Goal: Task Accomplishment & Management: Manage account settings

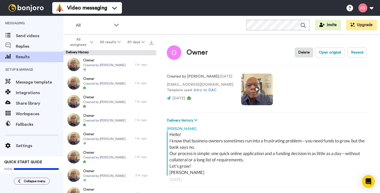
scroll to position [44, 0]
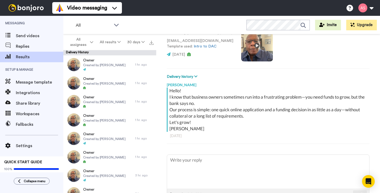
type textarea "x"
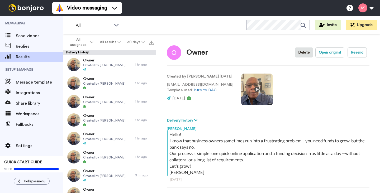
scroll to position [48, 0]
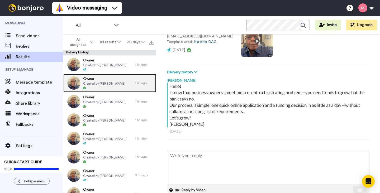
click at [87, 77] on span "Owner" at bounding box center [104, 78] width 43 height 5
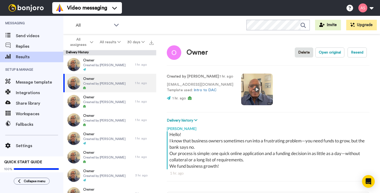
scroll to position [3, 0]
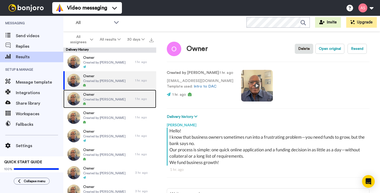
click at [89, 101] on span "Created by [PERSON_NAME]" at bounding box center [104, 99] width 43 height 4
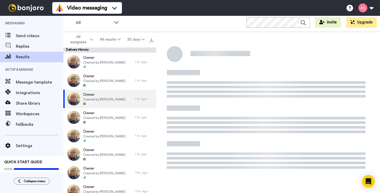
scroll to position [1, 0]
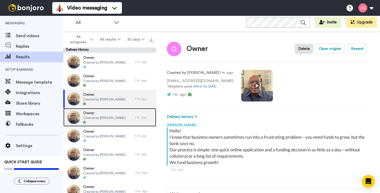
click at [90, 114] on span "Owner" at bounding box center [104, 113] width 43 height 5
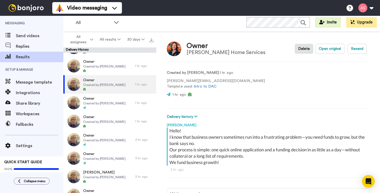
scroll to position [34, 0]
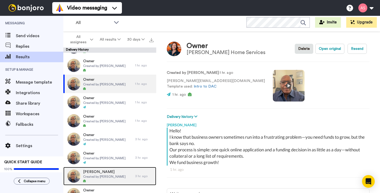
click at [92, 171] on span "[PERSON_NAME]" at bounding box center [104, 172] width 43 height 5
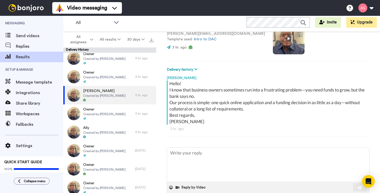
scroll to position [116, 0]
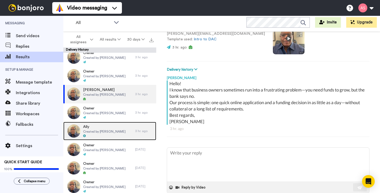
click at [141, 131] on div "3 hr. ago" at bounding box center [144, 131] width 18 height 4
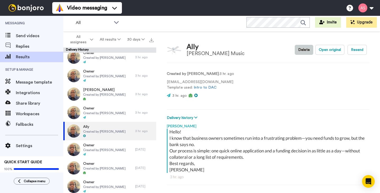
click at [301, 52] on button "Delete" at bounding box center [304, 50] width 18 height 10
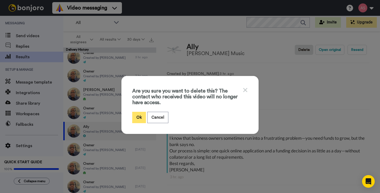
click at [140, 118] on button "Ok" at bounding box center [139, 117] width 14 height 11
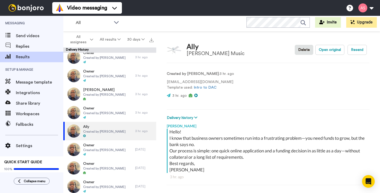
type textarea "x"
